Goal: Task Accomplishment & Management: Use online tool/utility

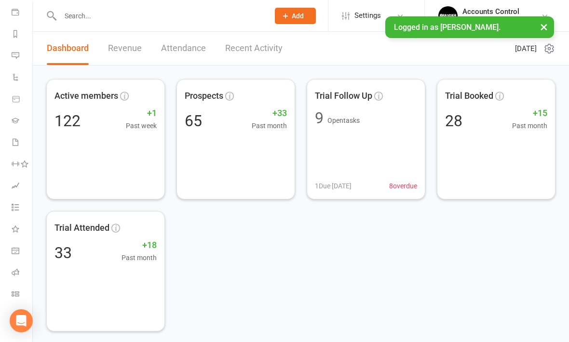
scroll to position [112, 0]
click at [21, 297] on link "Class check-in" at bounding box center [23, 295] width 22 height 22
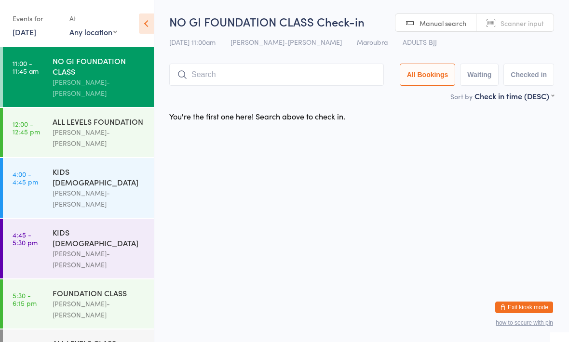
click at [241, 74] on input "search" at bounding box center [276, 75] width 214 height 22
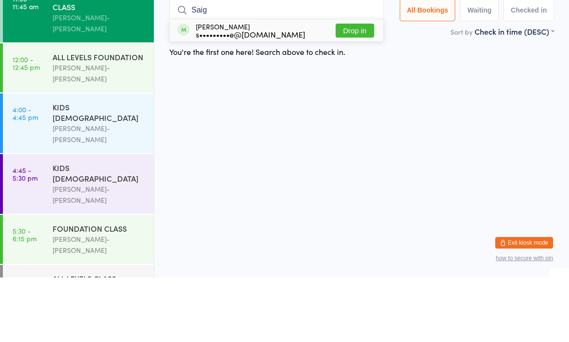
type input "Saig"
click at [354, 88] on button "Drop in" at bounding box center [354, 95] width 39 height 14
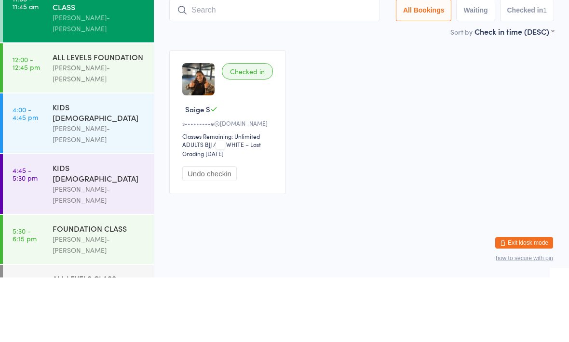
click at [267, 77] on input "search" at bounding box center [274, 75] width 211 height 22
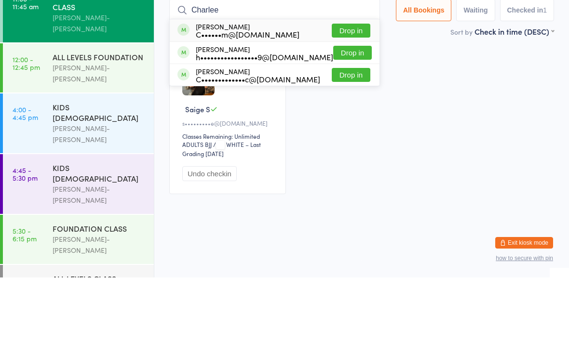
type input "Charlee"
click at [342, 88] on button "Drop in" at bounding box center [351, 95] width 39 height 14
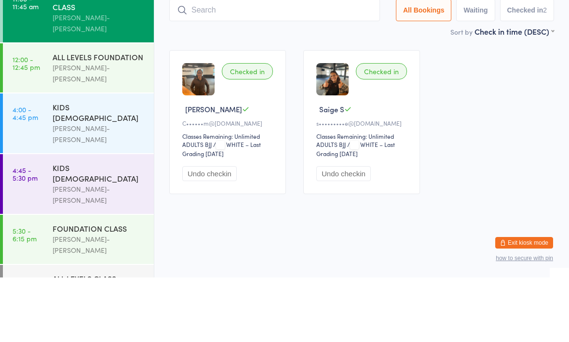
click at [230, 64] on input "search" at bounding box center [274, 75] width 211 height 22
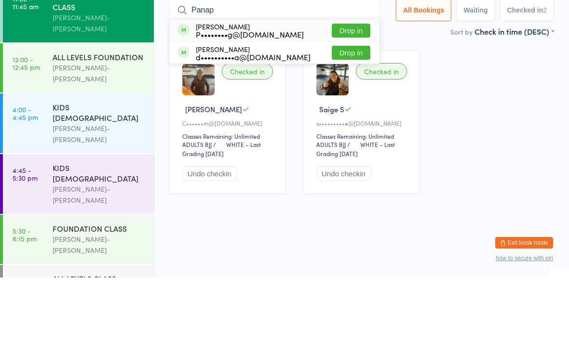
type input "Panap"
click at [346, 88] on button "Drop in" at bounding box center [351, 95] width 39 height 14
